Goal: Task Accomplishment & Management: Manage account settings

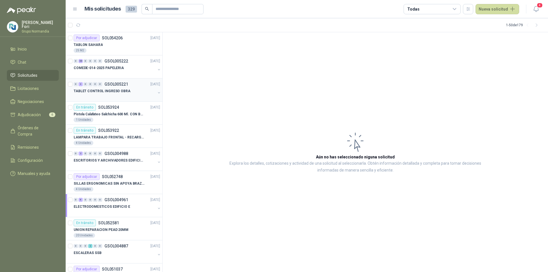
click at [128, 94] on div at bounding box center [115, 96] width 82 height 5
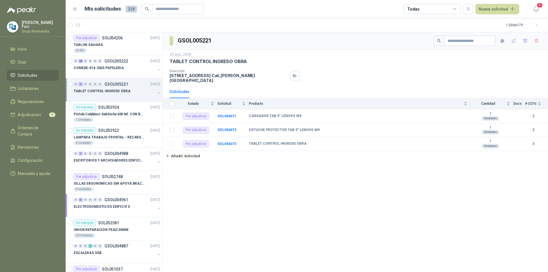
click at [172, 98] on th at bounding box center [170, 103] width 15 height 11
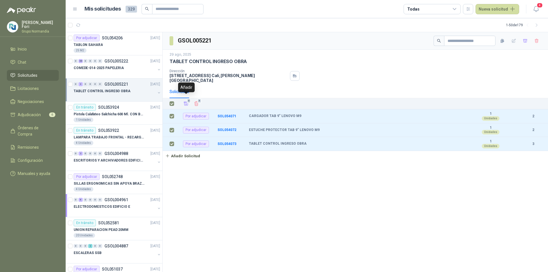
drag, startPoint x: 184, startPoint y: 99, endPoint x: 181, endPoint y: 101, distance: 3.5
click at [185, 101] on icon "Añadir" at bounding box center [185, 103] width 5 height 5
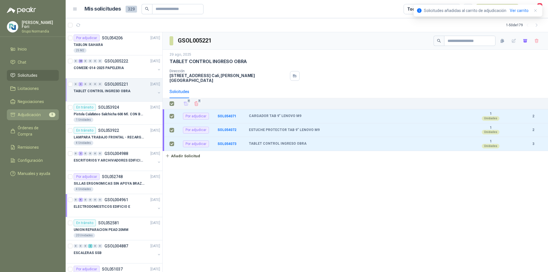
click at [25, 112] on span "Adjudicación" at bounding box center [29, 115] width 23 height 6
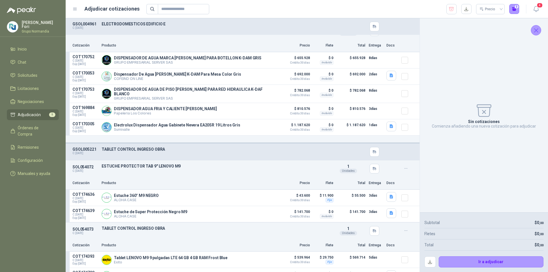
scroll to position [580, 0]
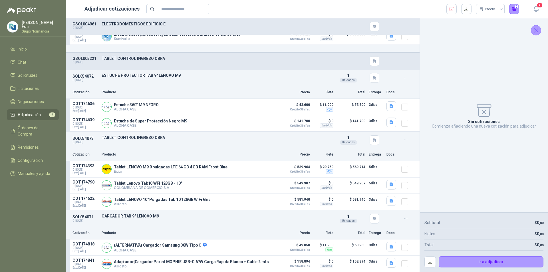
click at [317, 56] on p "TABLET CONTROL INGRESO OBRA" at bounding box center [216, 58] width 229 height 5
click at [405, 73] on button "button" at bounding box center [405, 77] width 9 height 9
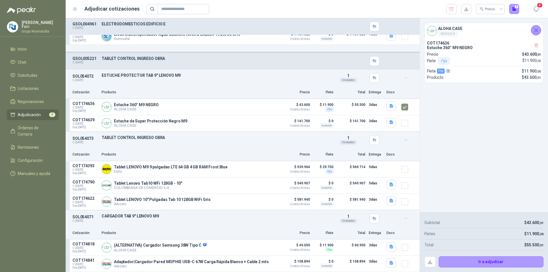
drag, startPoint x: 196, startPoint y: 76, endPoint x: 191, endPoint y: 76, distance: 4.3
click at [193, 76] on div "SOL054072 C: [DATE] ESTUCHE PROTECTOR TAB 9" LENOVO M9 Detalles 1 Unidades" at bounding box center [243, 78] width 354 height 17
click at [318, 74] on button "Detalles" at bounding box center [317, 75] width 27 height 8
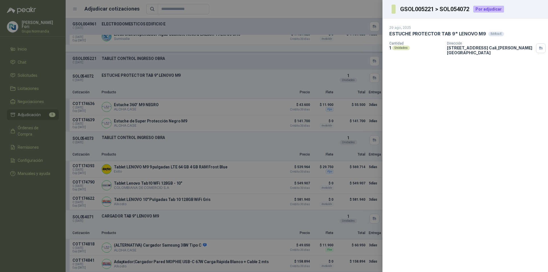
click at [245, 66] on div at bounding box center [274, 136] width 548 height 272
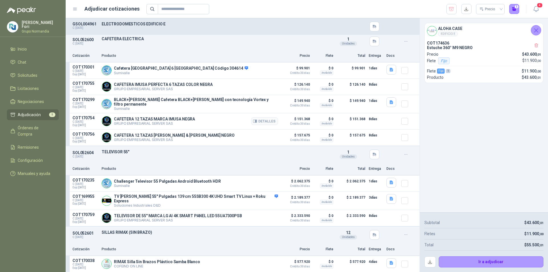
scroll to position [0, 0]
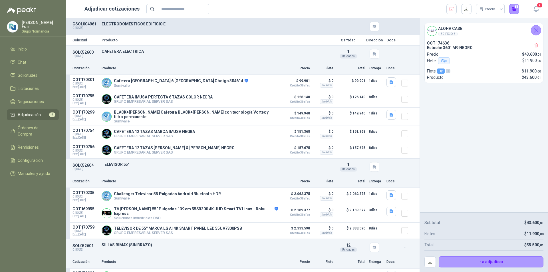
click at [38, 116] on span "Adjudicación" at bounding box center [29, 115] width 23 height 6
click at [449, 8] on icon "button" at bounding box center [451, 9] width 5 height 6
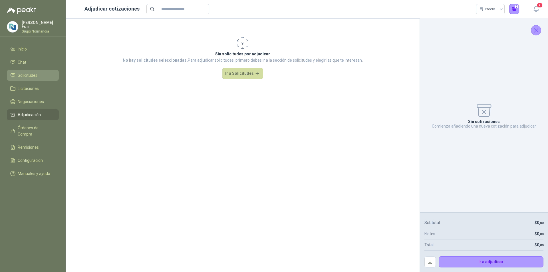
click at [24, 70] on link "Solicitudes" at bounding box center [33, 75] width 52 height 11
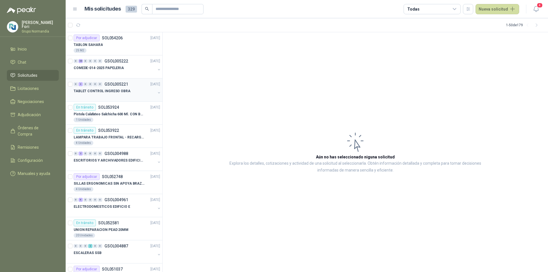
click at [125, 93] on p "TABLET CONTROL INGRESO OBRA" at bounding box center [102, 90] width 57 height 5
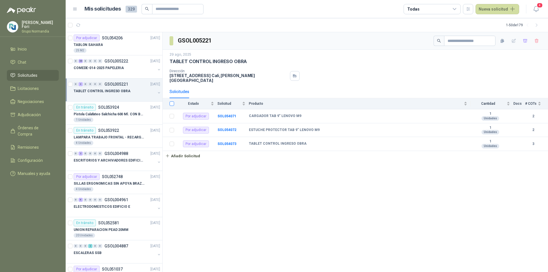
click at [171, 102] on label at bounding box center [171, 103] width 5 height 6
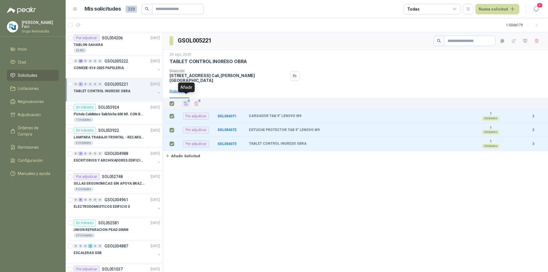
click at [188, 101] on icon "Añadir" at bounding box center [185, 103] width 5 height 5
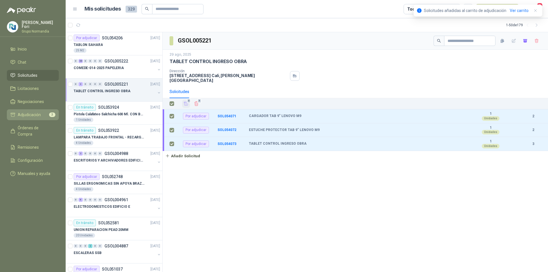
click at [39, 112] on span "Adjudicación" at bounding box center [29, 115] width 23 height 6
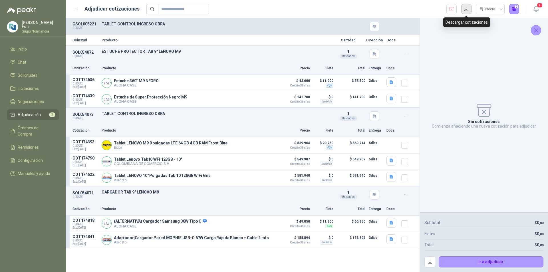
click at [467, 9] on button "button" at bounding box center [466, 9] width 10 height 10
click at [270, 147] on button "Detalles" at bounding box center [264, 145] width 27 height 8
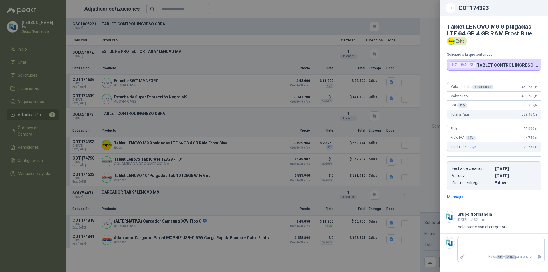
click at [197, 124] on div at bounding box center [274, 136] width 548 height 272
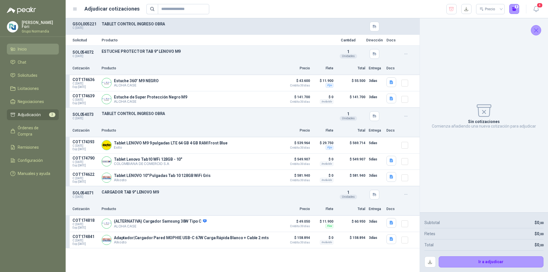
click at [25, 45] on link "Inicio" at bounding box center [33, 49] width 52 height 11
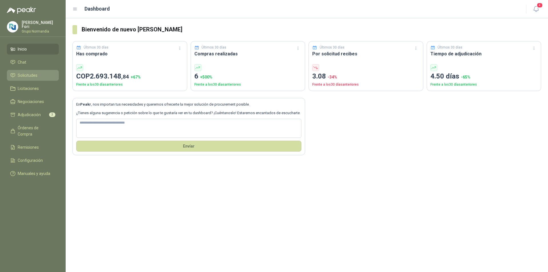
click at [24, 72] on span "Solicitudes" at bounding box center [28, 75] width 20 height 6
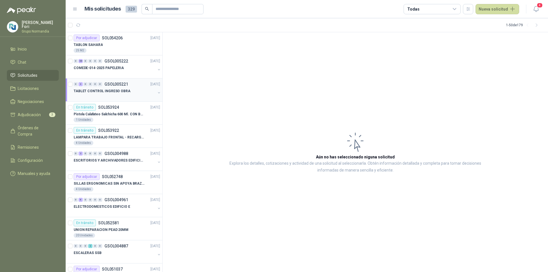
click at [124, 93] on p "TABLET CONTROL INGRESO OBRA" at bounding box center [102, 90] width 57 height 5
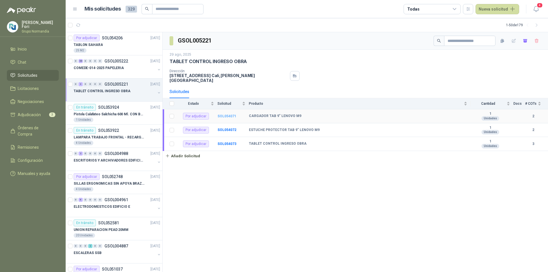
click at [227, 114] on b "SOL054071" at bounding box center [226, 116] width 19 height 4
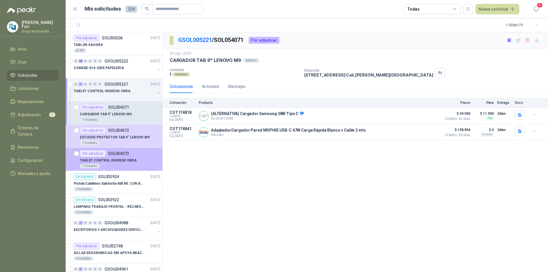
click at [123, 168] on div "1 Unidades" at bounding box center [120, 166] width 80 height 5
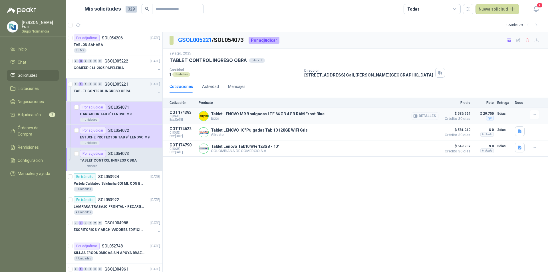
click at [427, 116] on button "Detalles" at bounding box center [424, 116] width 27 height 8
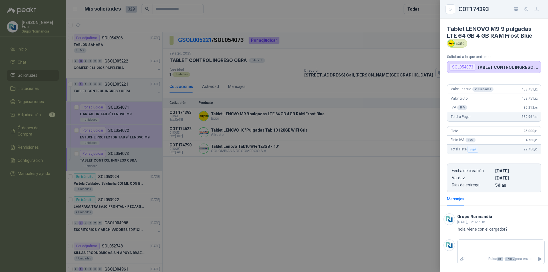
click at [307, 128] on div at bounding box center [274, 136] width 548 height 272
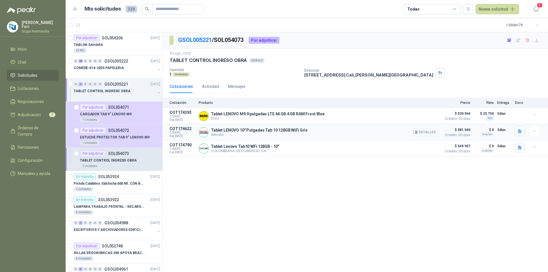
click at [429, 132] on button "Detalles" at bounding box center [424, 132] width 27 height 8
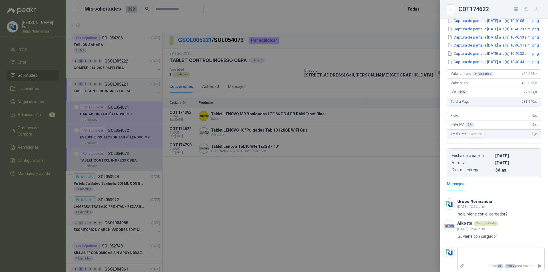
scroll to position [86, 0]
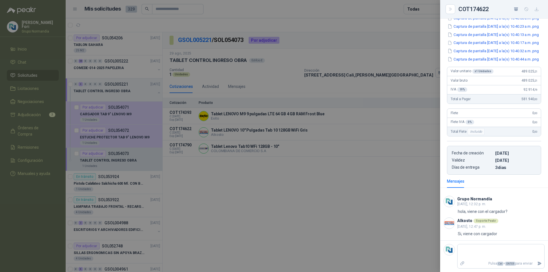
click at [310, 171] on div at bounding box center [274, 136] width 548 height 272
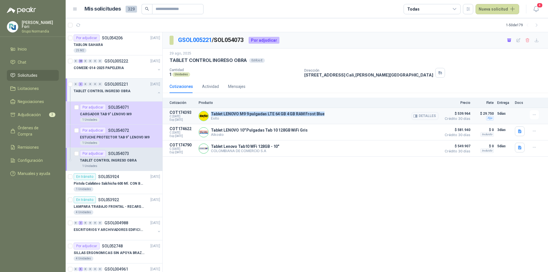
drag, startPoint x: 324, startPoint y: 115, endPoint x: 211, endPoint y: 114, distance: 112.1
click at [211, 114] on div "Tablet LENOVO M9 9 pulgadas LTE 64 GB 4 GB RAM Frost Blue Exito Detalles" at bounding box center [319, 115] width 240 height 11
copy p "Tablet LENOVO M9 9 pulgadas LTE 64 GB 4 GB RAM Frost Blue"
click at [518, 41] on icon "button" at bounding box center [518, 40] width 5 height 5
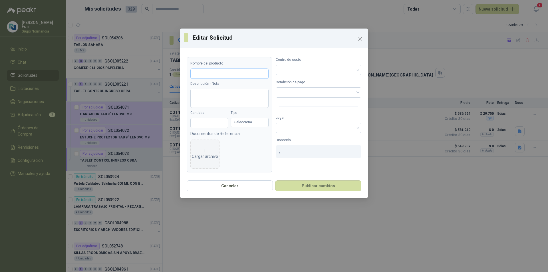
type input "**********"
type input "*"
drag, startPoint x: 259, startPoint y: 75, endPoint x: 160, endPoint y: 72, distance: 99.3
click at [160, 72] on div "**********" at bounding box center [274, 136] width 548 height 272
paste input "**"
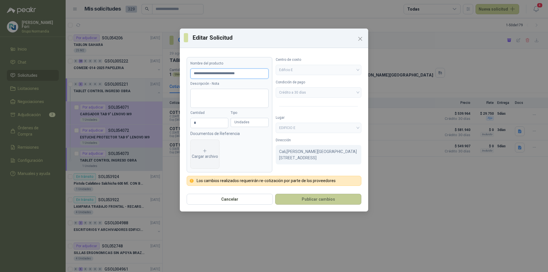
type input "**********"
click at [334, 197] on button "Publicar cambios" at bounding box center [318, 199] width 86 height 11
